Goal: Task Accomplishment & Management: Complete application form

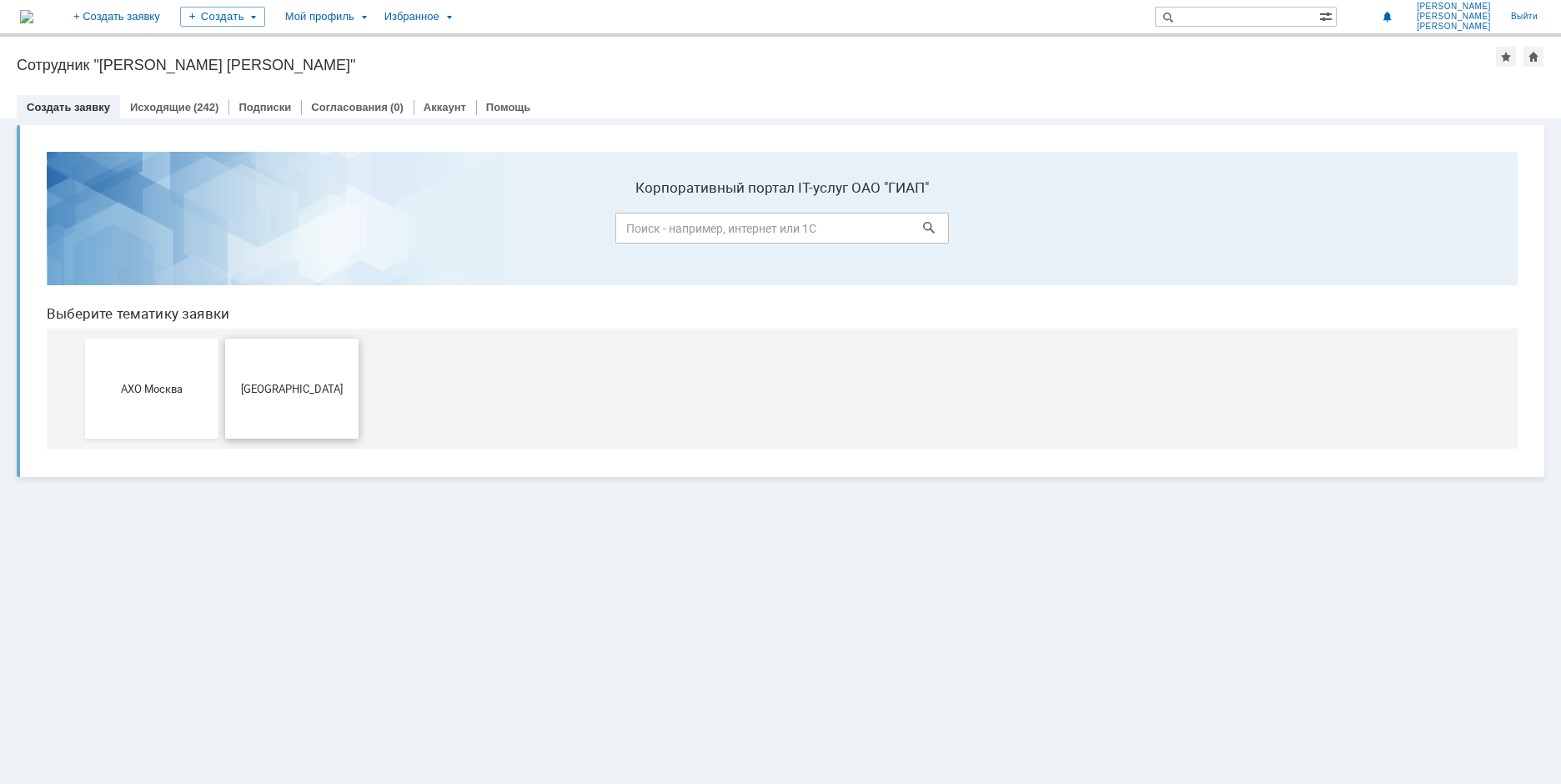
click at [302, 397] on button "Москва" at bounding box center [291, 388] width 134 height 100
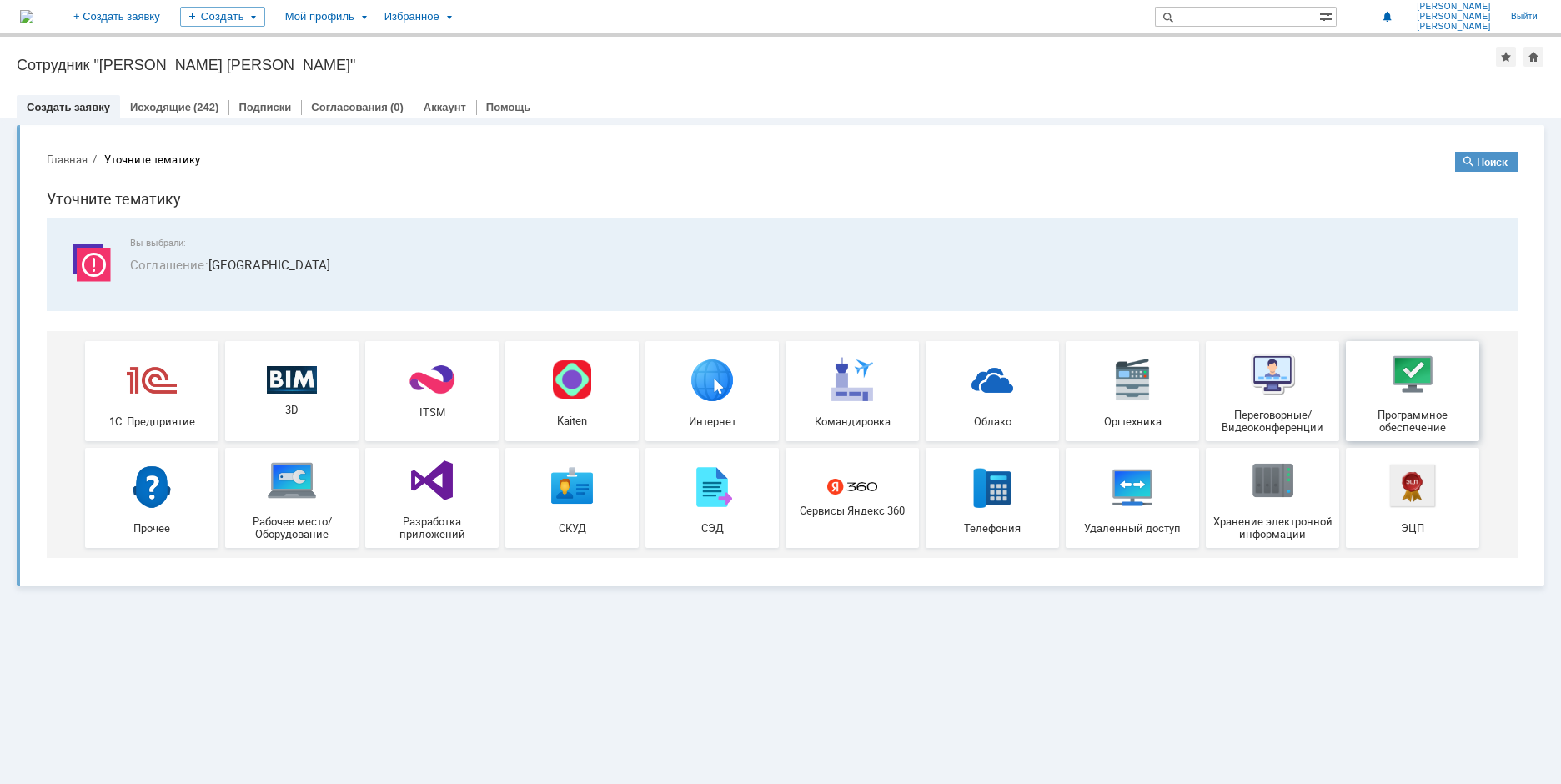
click at [1437, 369] on img at bounding box center [1412, 373] width 51 height 50
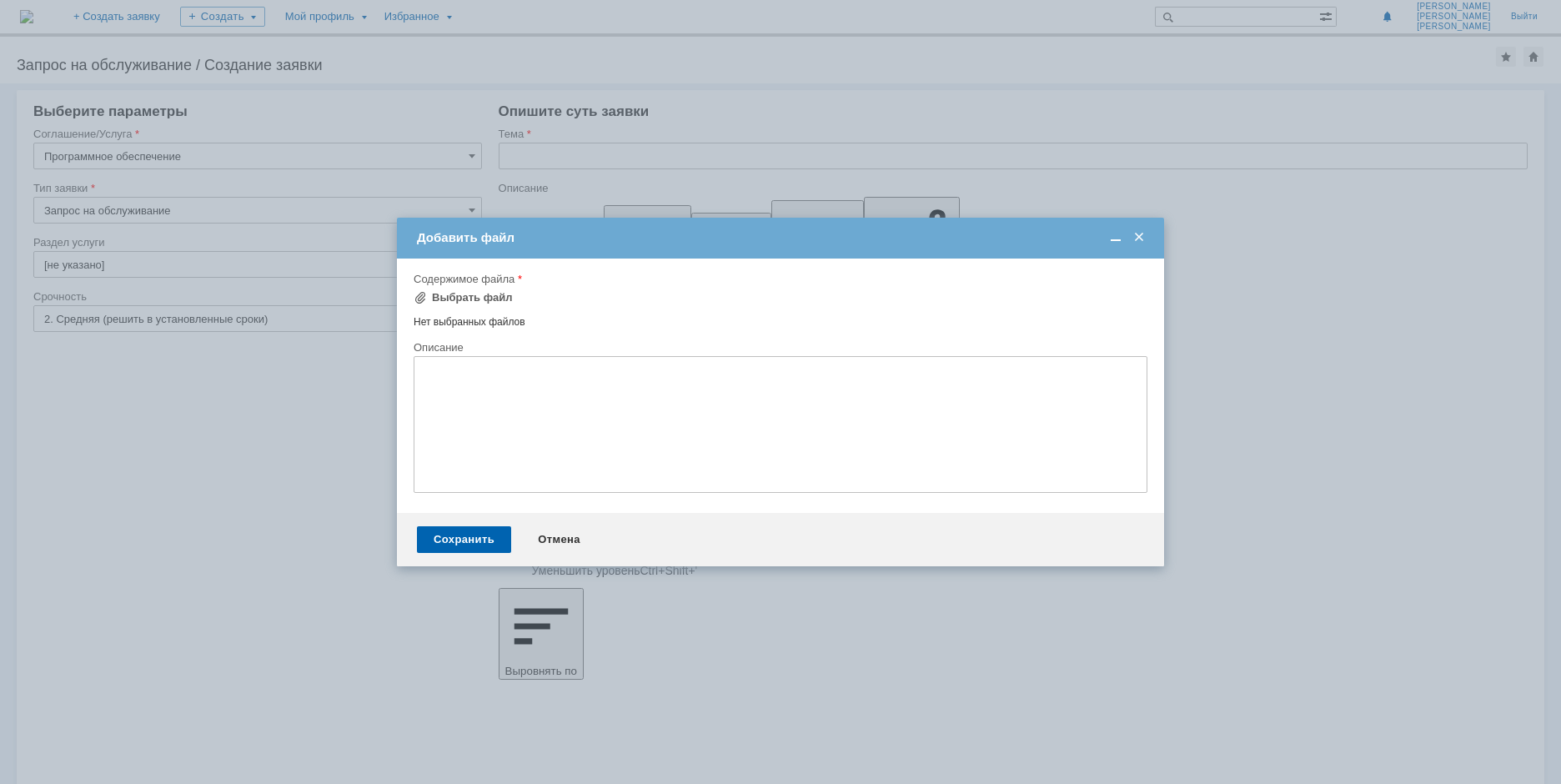
click at [474, 359] on textarea at bounding box center [780, 425] width 734 height 137
click at [471, 294] on div "Выбрать файл" at bounding box center [472, 297] width 81 height 13
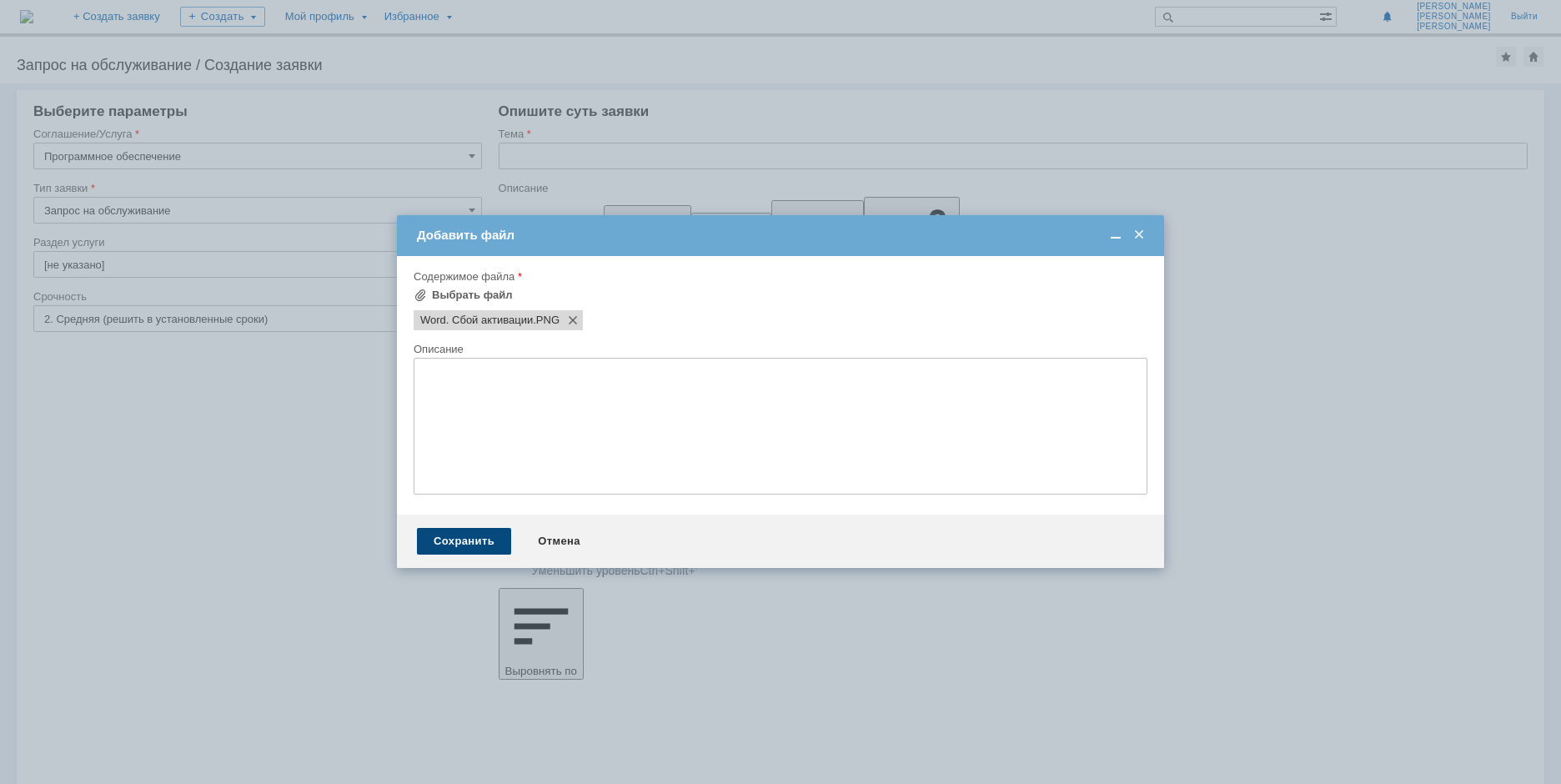
click at [476, 541] on div "Сохранить" at bounding box center [464, 540] width 94 height 27
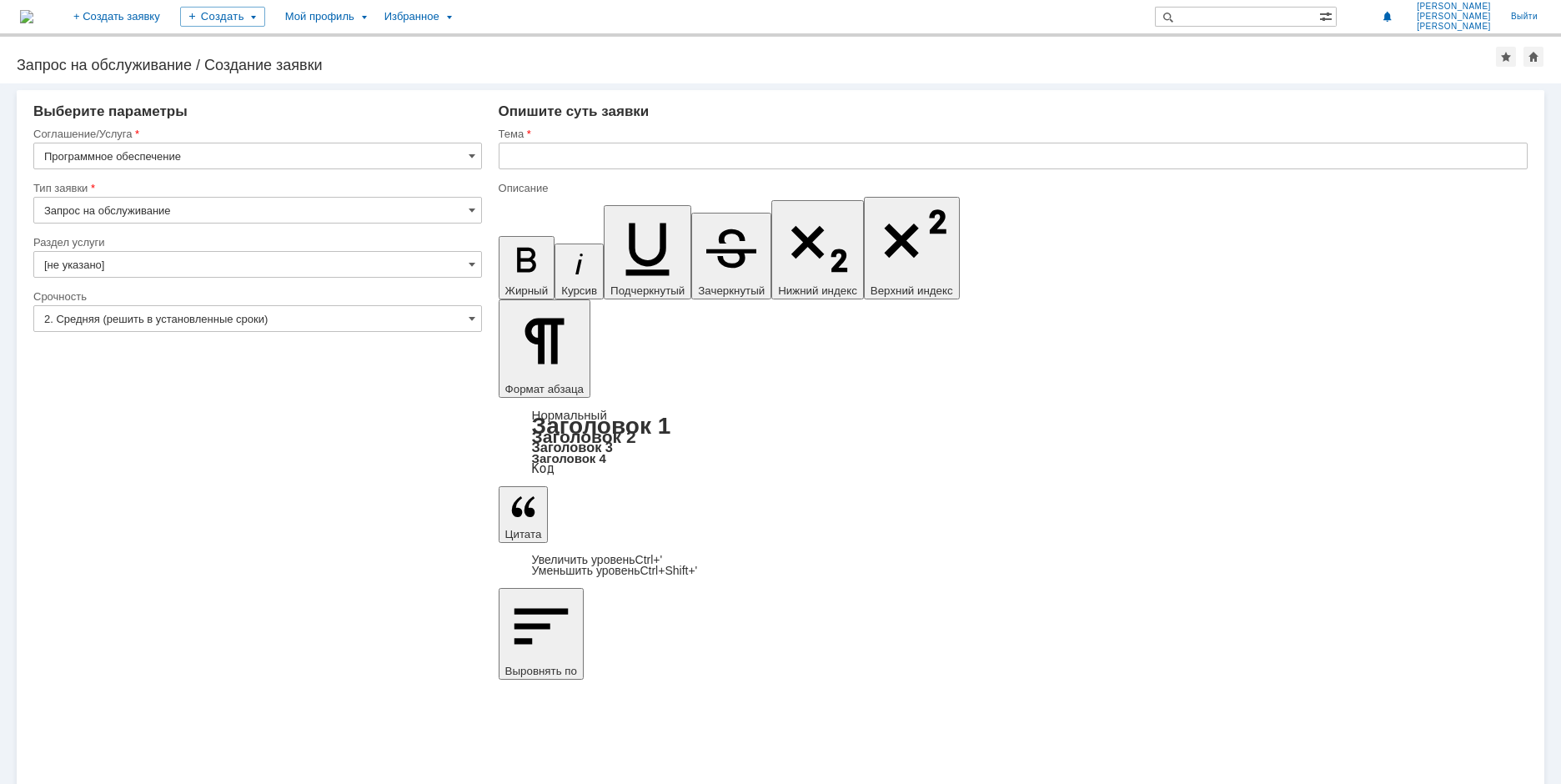
click at [570, 164] on input "text" at bounding box center [1013, 155] width 1029 height 27
click at [633, 147] on input "Сбой активации" at bounding box center [1013, 155] width 1029 height 27
click at [593, 155] on input "Сбой активации Office" at bounding box center [1013, 155] width 1029 height 27
click at [591, 152] on input "Сбой активацииMicrosoft Office" at bounding box center [1013, 155] width 1029 height 27
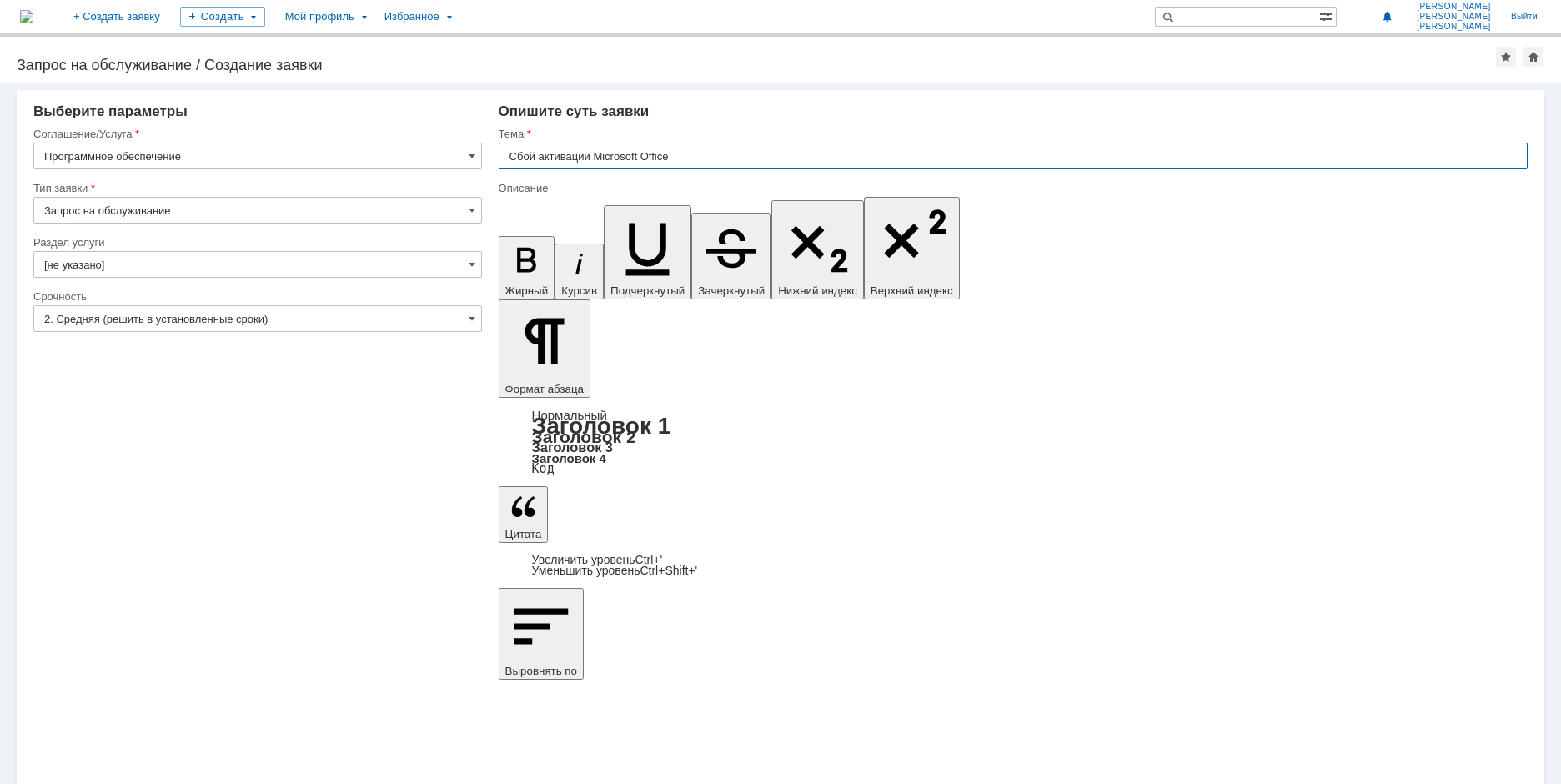
type input "Сбой активации Microsoft Office"
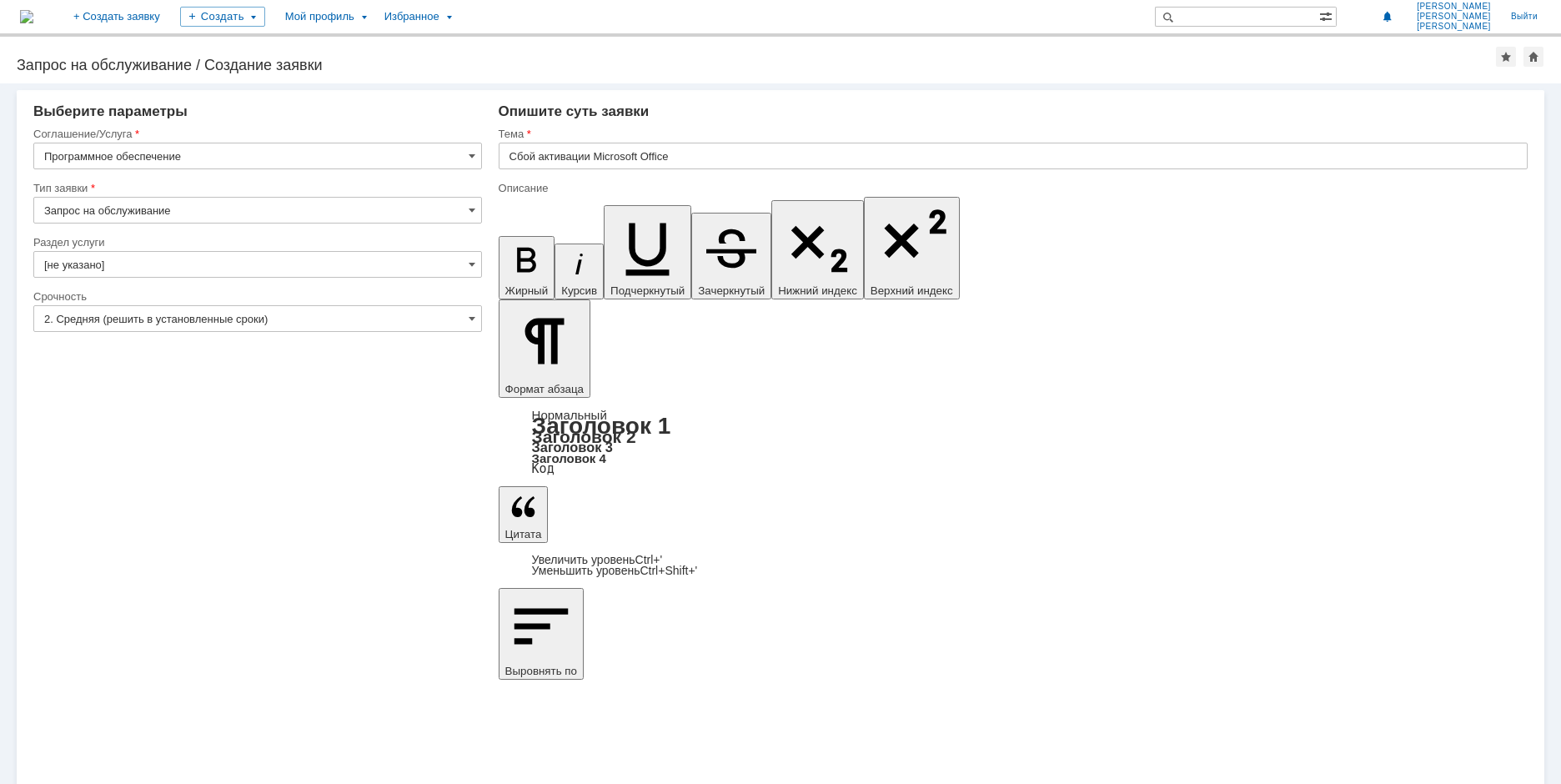
drag, startPoint x: 774, startPoint y: 5867, endPoint x: 805, endPoint y: 5867, distance: 31.0
click at [676, 153] on input "Сбой активации Microsoft Office" at bounding box center [1013, 155] width 1029 height 27
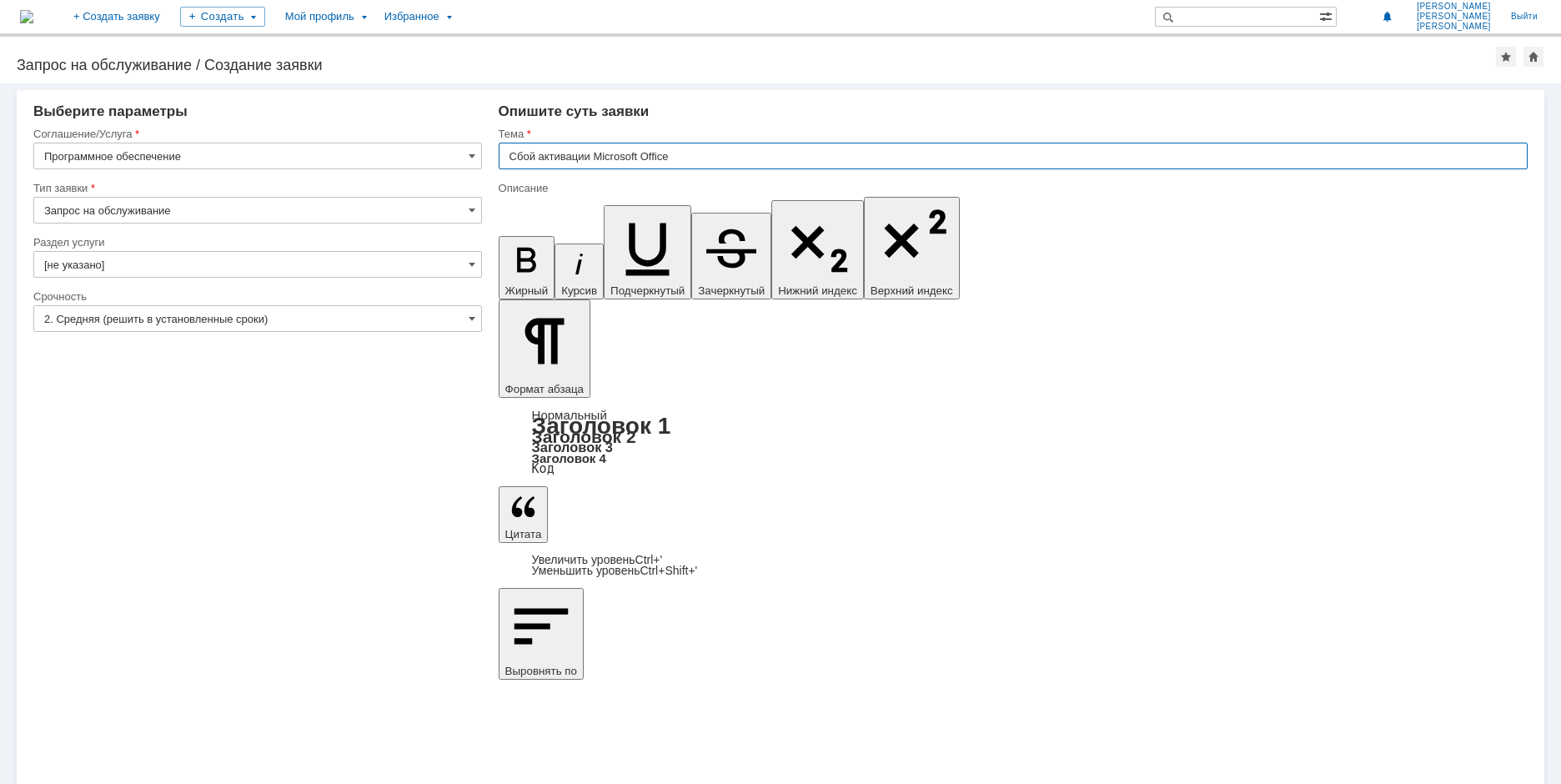
click at [676, 153] on input "Сбой активации Microsoft Office" at bounding box center [1013, 155] width 1029 height 27
click at [677, 162] on input "Сбой активации Microsoft Office" at bounding box center [1013, 155] width 1029 height 27
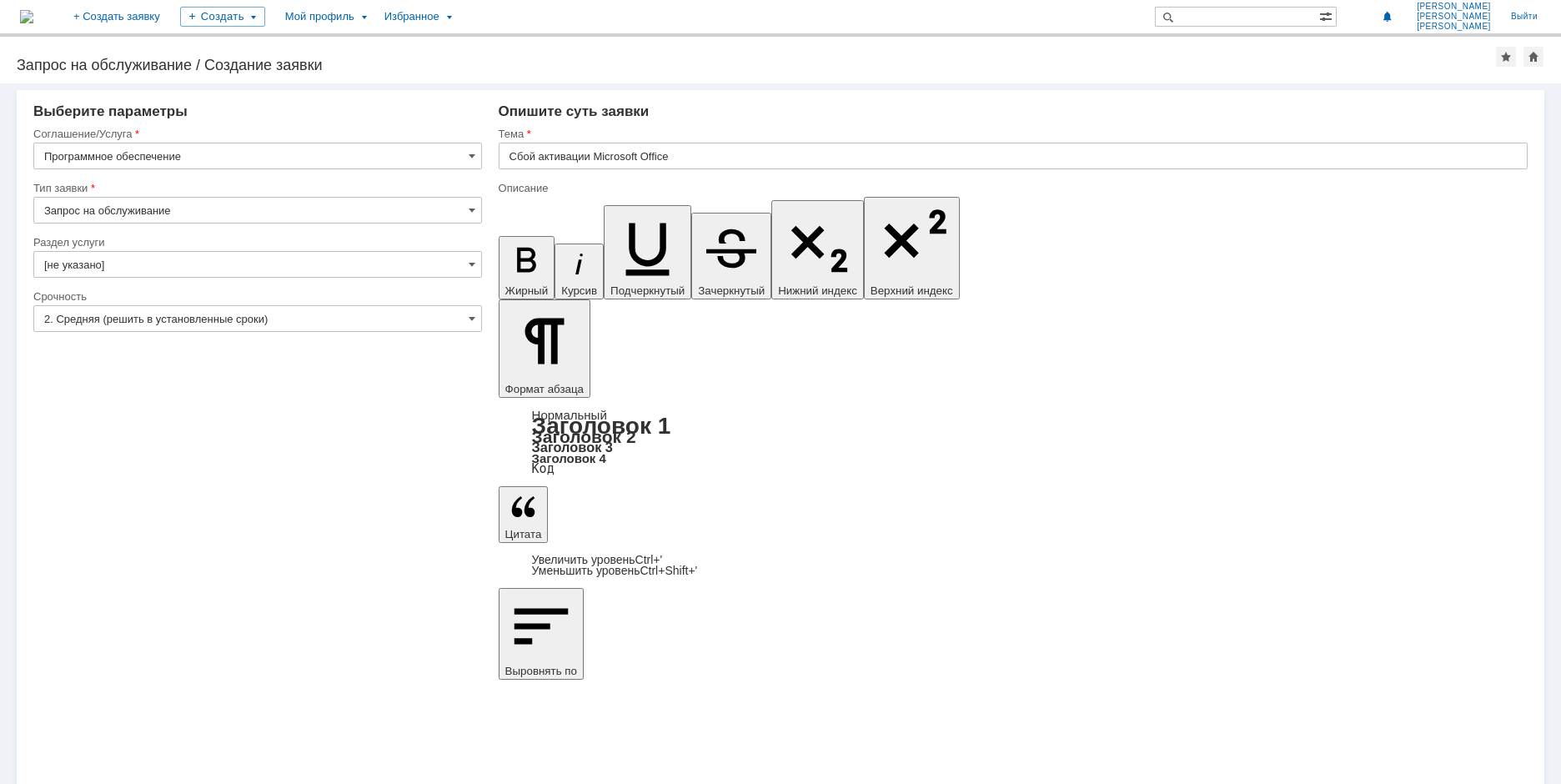
drag, startPoint x: 816, startPoint y: 5853, endPoint x: 806, endPoint y: 5861, distance: 12.8
drag, startPoint x: 1030, startPoint y: 5880, endPoint x: 753, endPoint y: 5991, distance: 298.4
copy body "Добрый день! Word и Excel на рабочем компьютере не открываются на редактировани…"
